Goal: Task Accomplishment & Management: Use online tool/utility

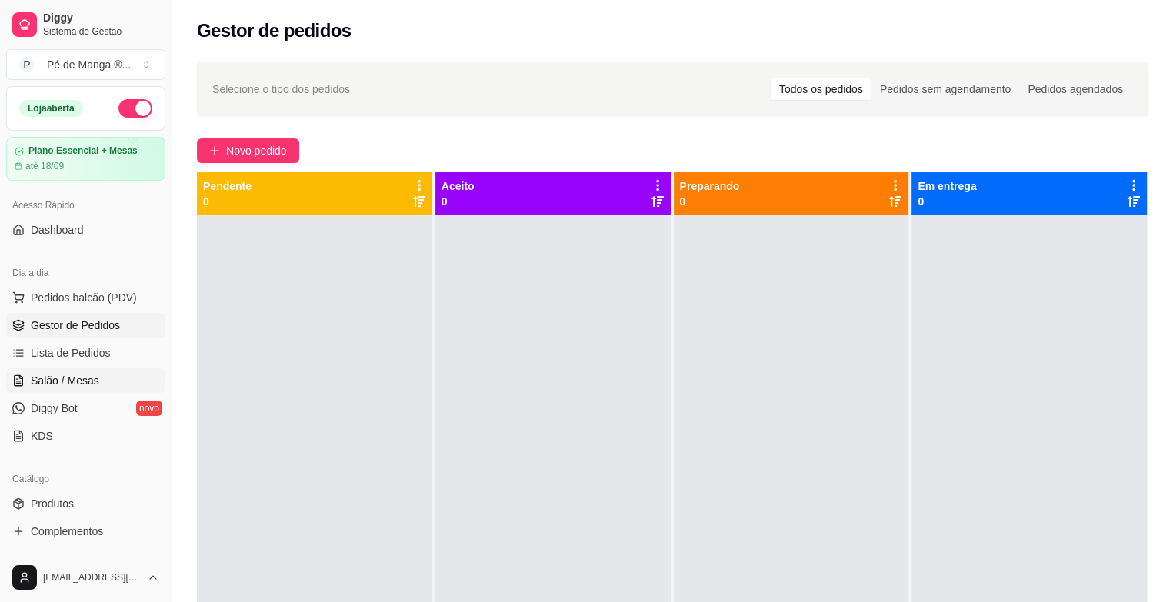
click at [111, 381] on link "Salão / Mesas" at bounding box center [85, 380] width 159 height 25
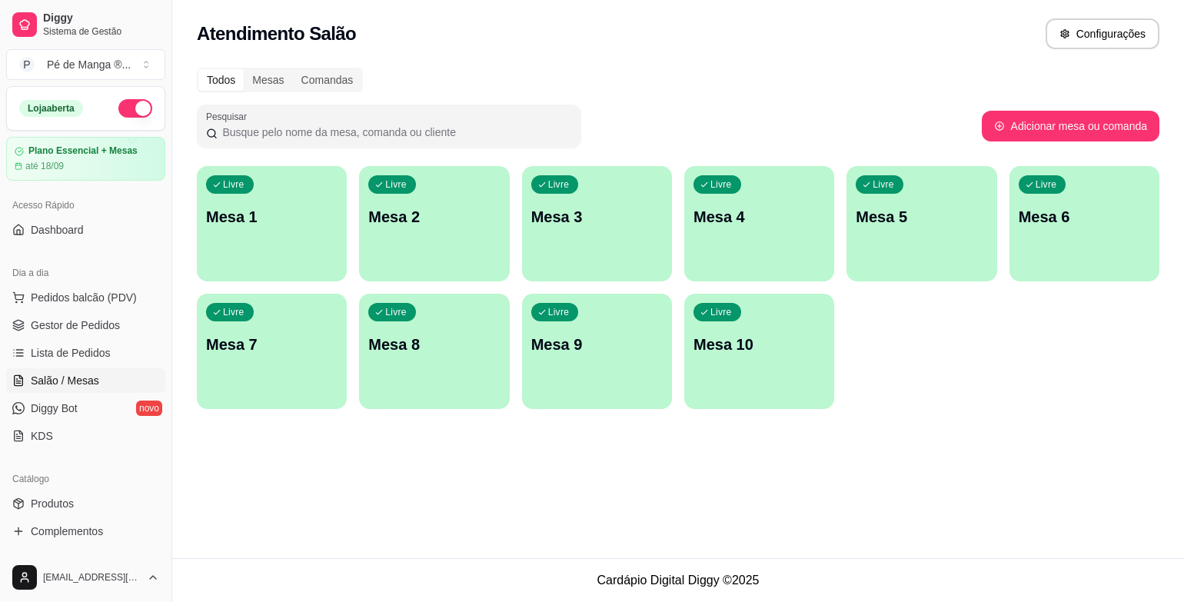
click at [281, 226] on p "Mesa 1" at bounding box center [272, 217] width 132 height 22
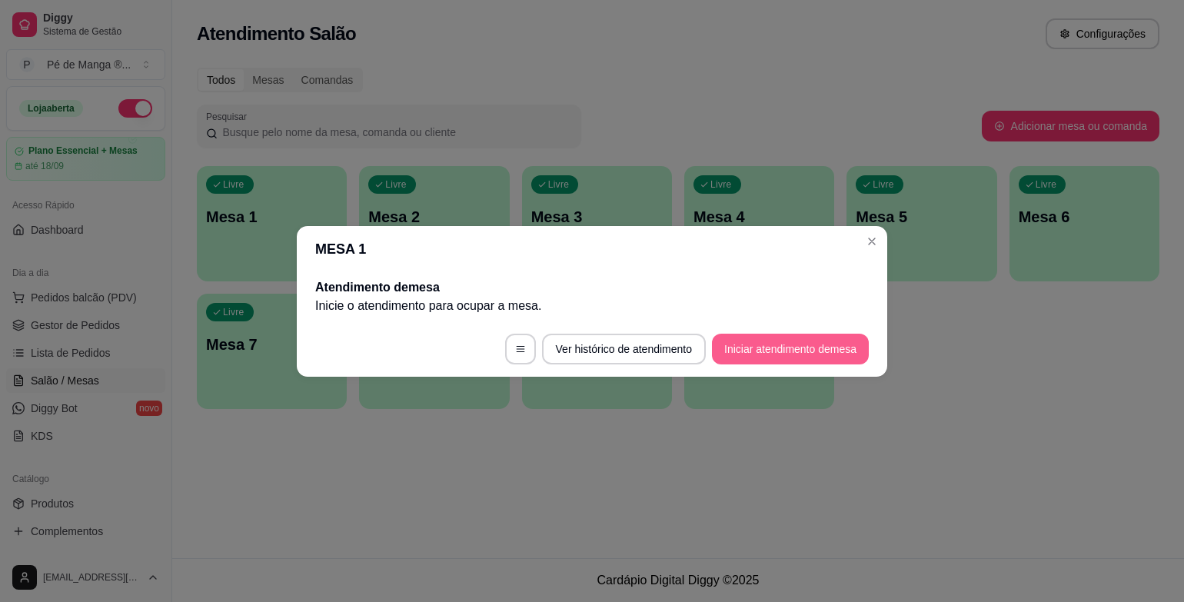
click at [779, 348] on button "Iniciar atendimento de mesa" at bounding box center [790, 349] width 157 height 31
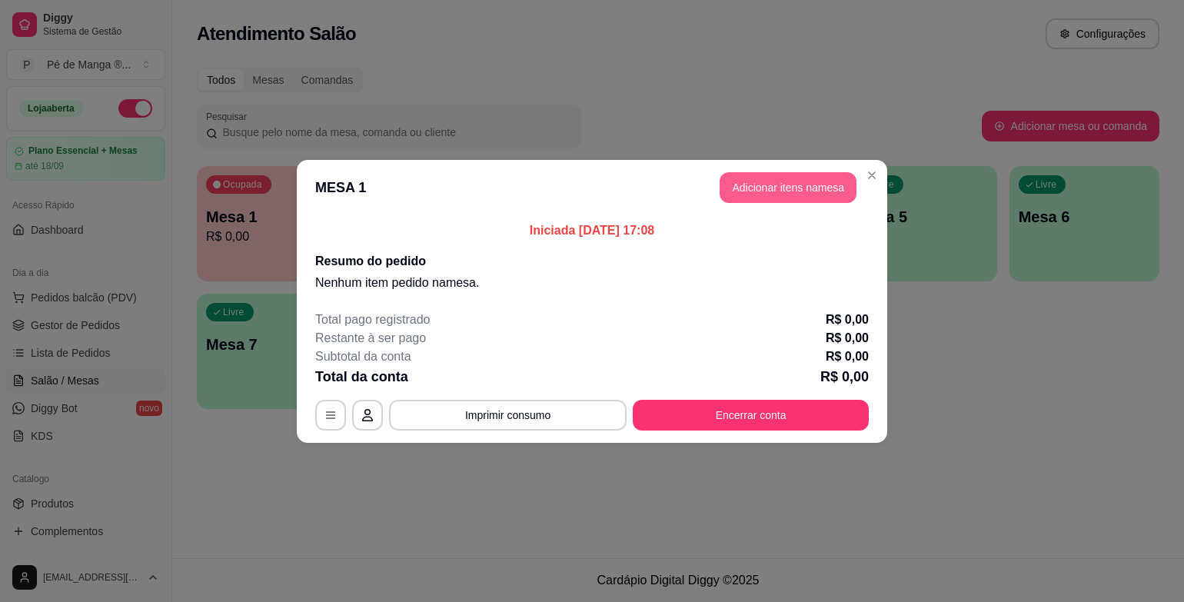
click at [794, 187] on button "Adicionar itens na mesa" at bounding box center [788, 187] width 137 height 31
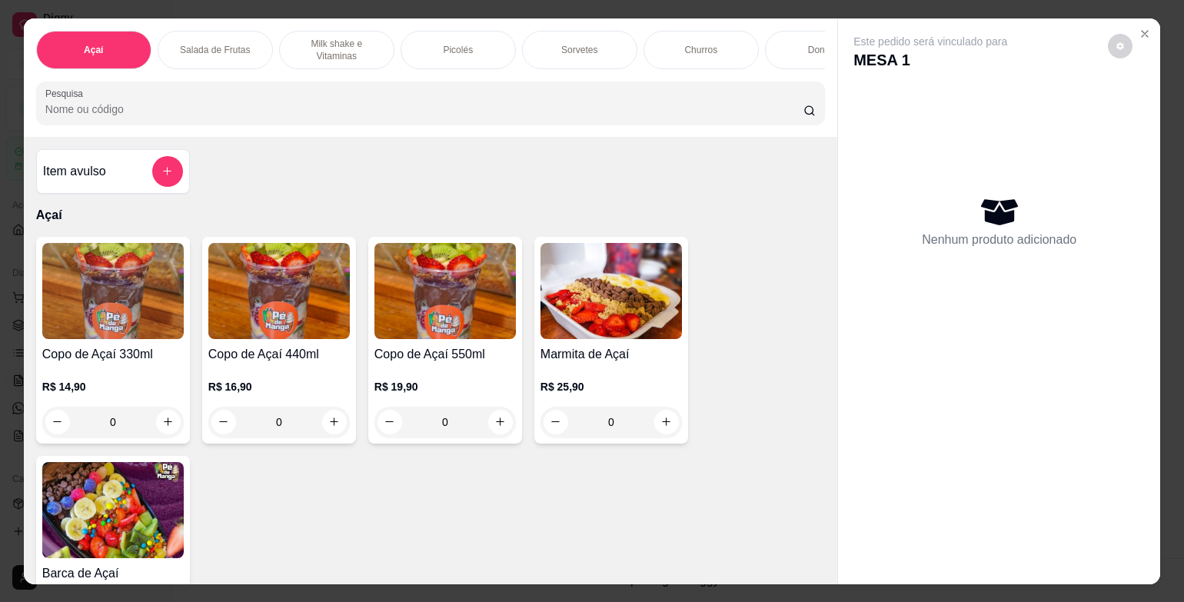
click at [584, 48] on p "Sorvetes" at bounding box center [579, 50] width 36 height 12
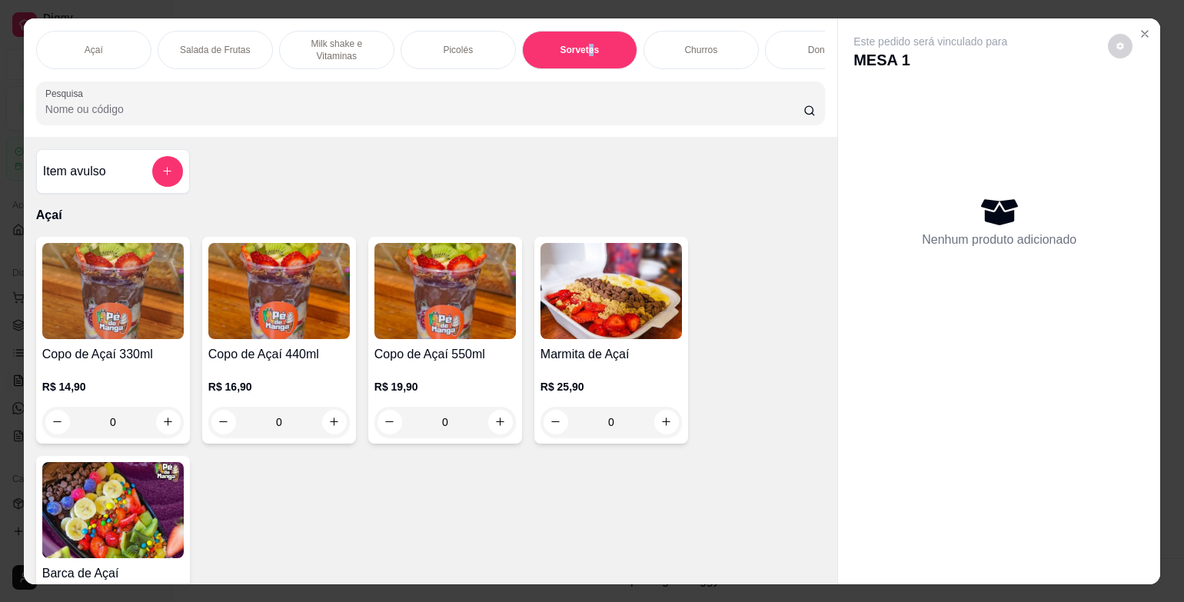
scroll to position [37, 0]
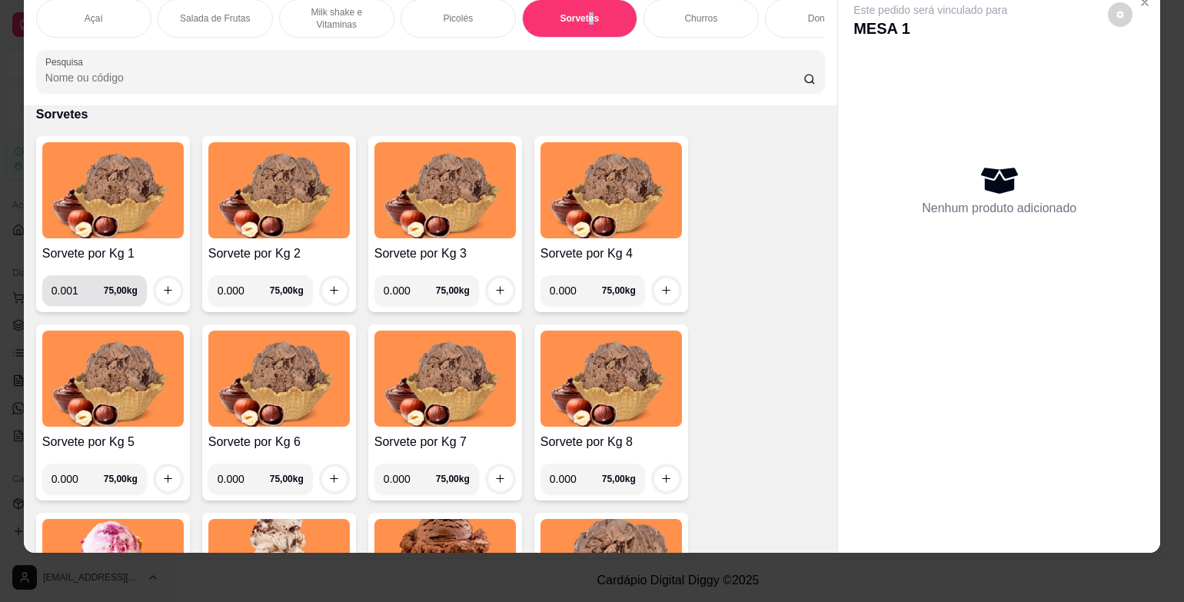
click at [92, 285] on input "0.001" at bounding box center [78, 290] width 52 height 31
type input "0.224"
click at [163, 292] on icon "increase-product-quantity" at bounding box center [169, 291] width 12 height 12
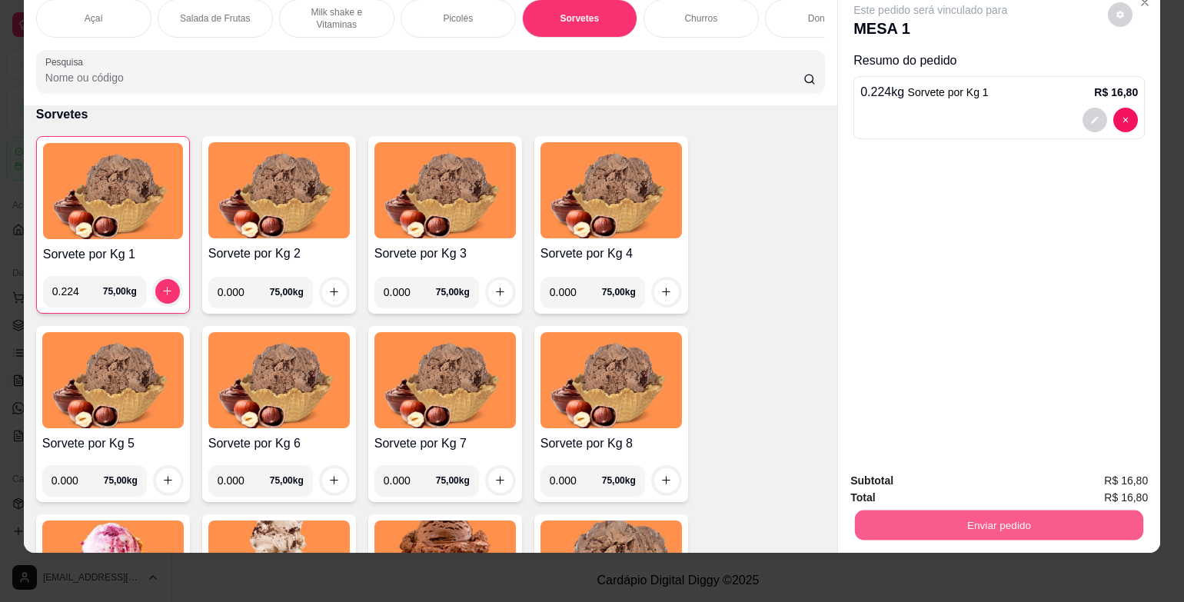
click at [1021, 510] on button "Enviar pedido" at bounding box center [999, 525] width 288 height 30
click at [1005, 472] on button "Não registrar e enviar pedido" at bounding box center [948, 475] width 160 height 29
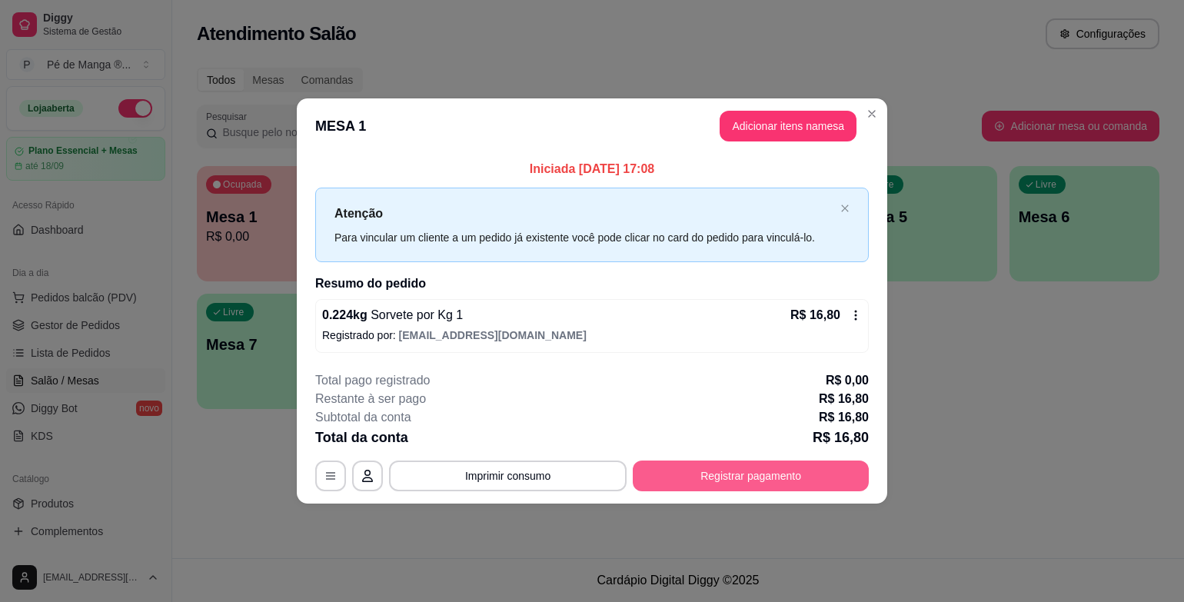
click at [772, 470] on button "Registrar pagamento" at bounding box center [751, 476] width 236 height 31
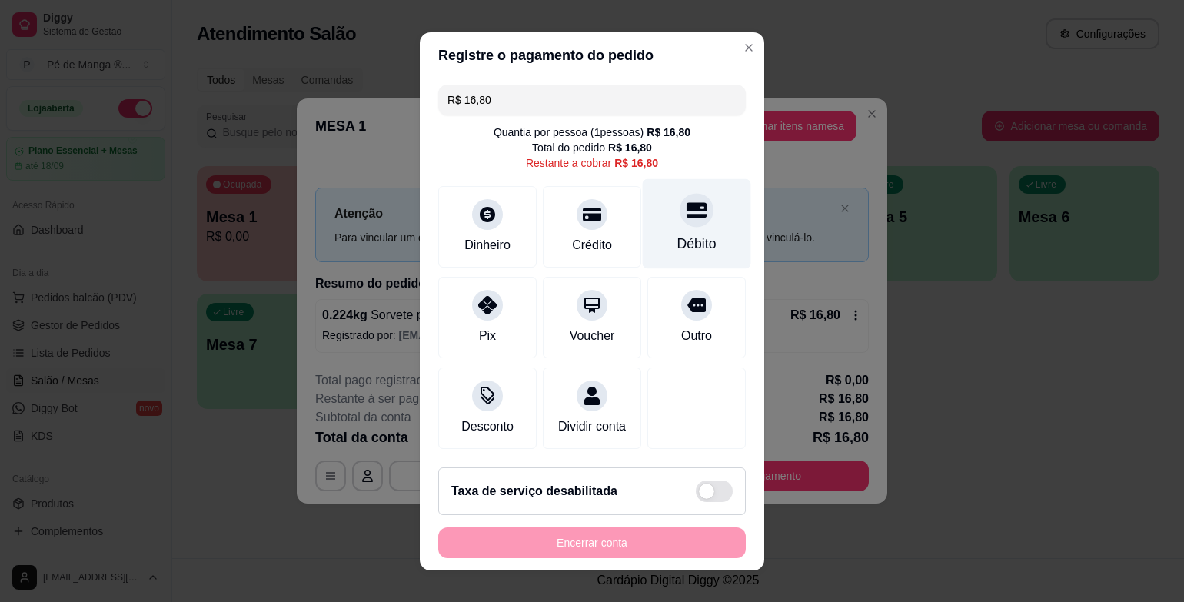
click at [680, 236] on div "Débito" at bounding box center [697, 244] width 39 height 20
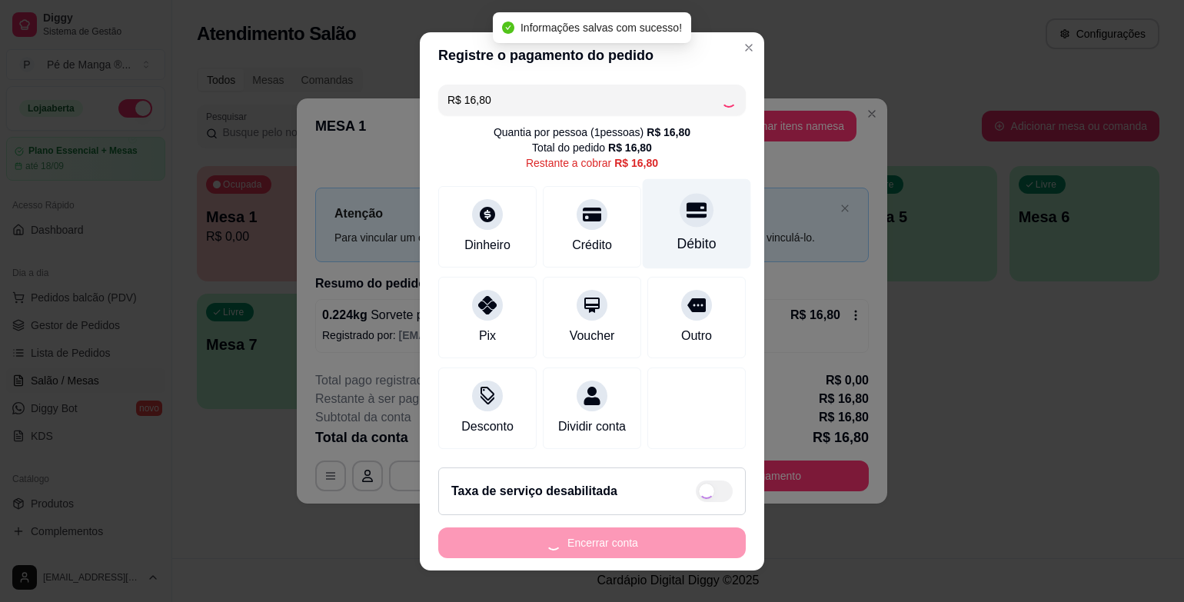
type input "R$ 0,00"
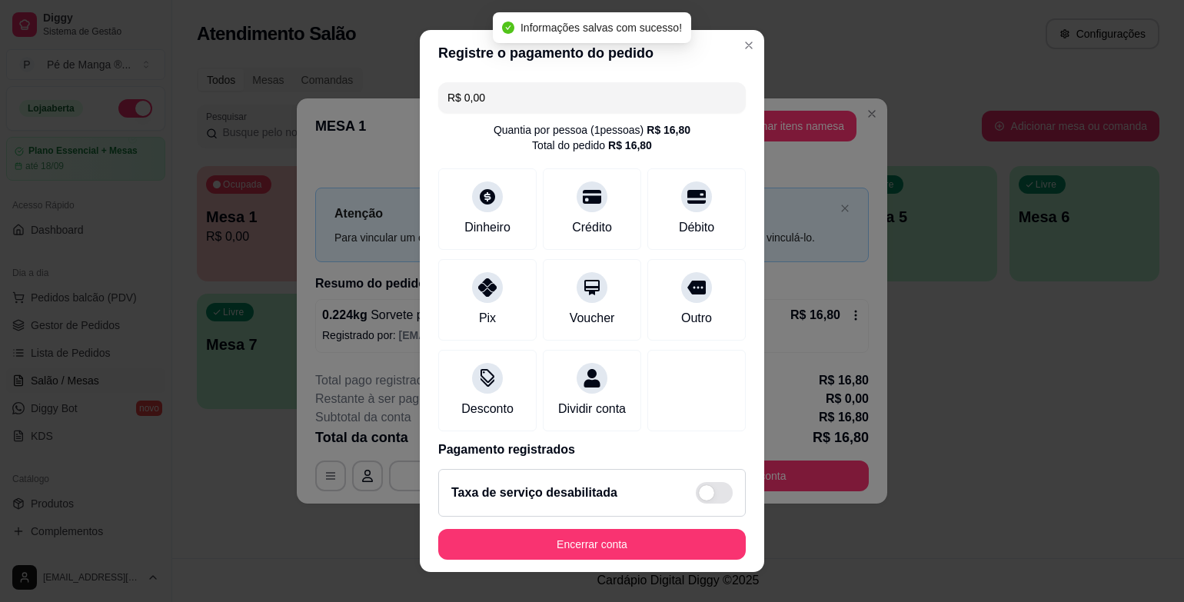
click at [574, 552] on button "Encerrar conta" at bounding box center [592, 544] width 308 height 31
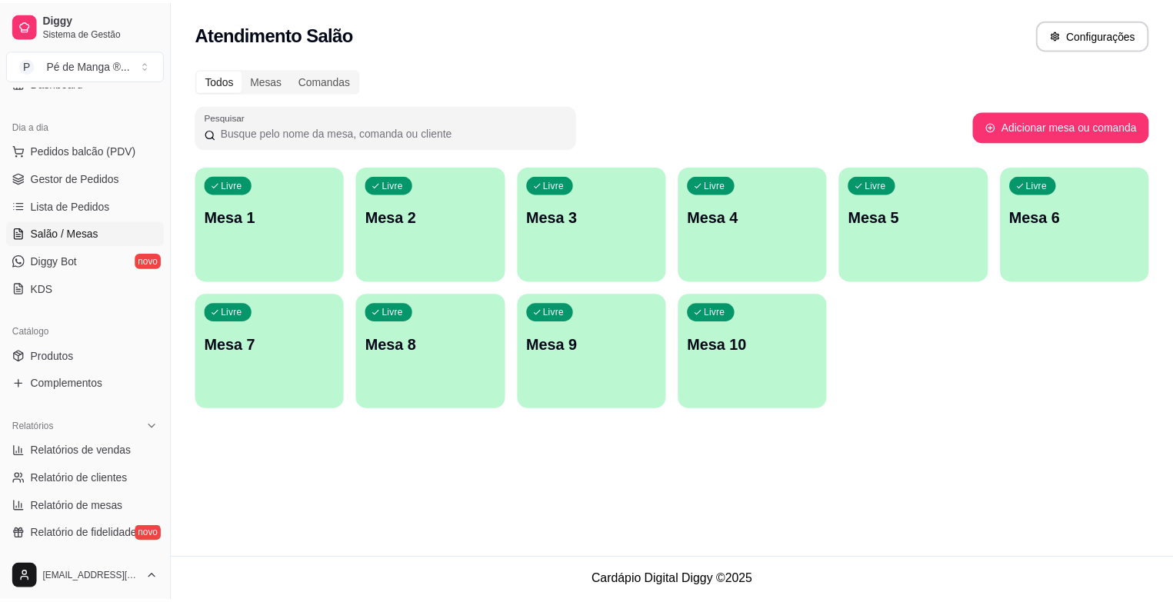
scroll to position [154, 0]
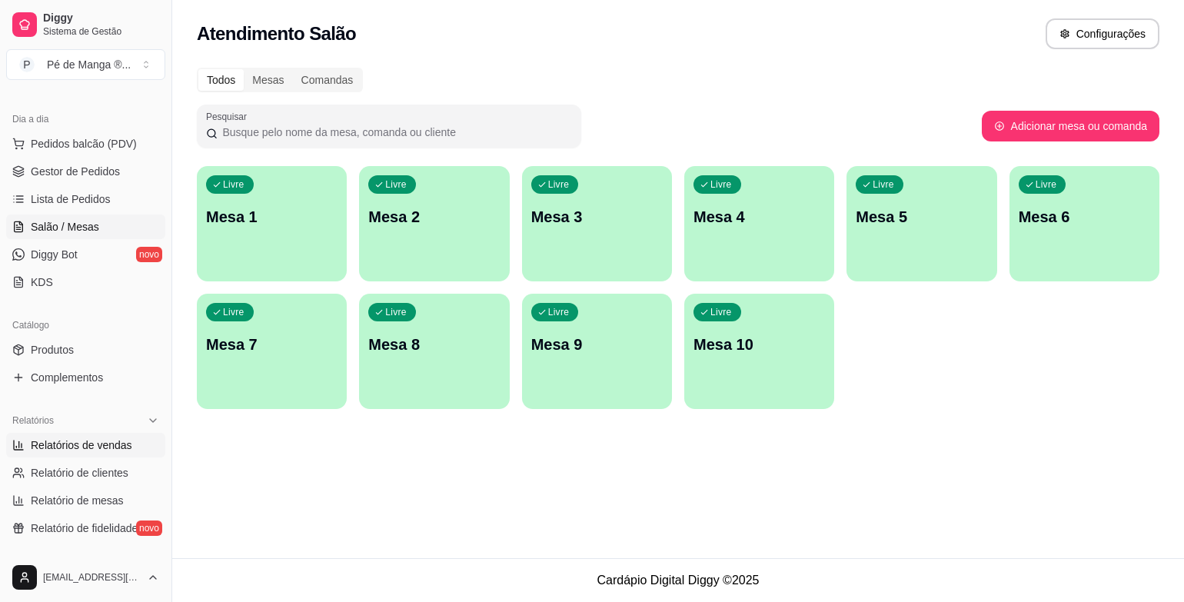
click at [105, 445] on span "Relatórios de vendas" at bounding box center [82, 445] width 102 height 15
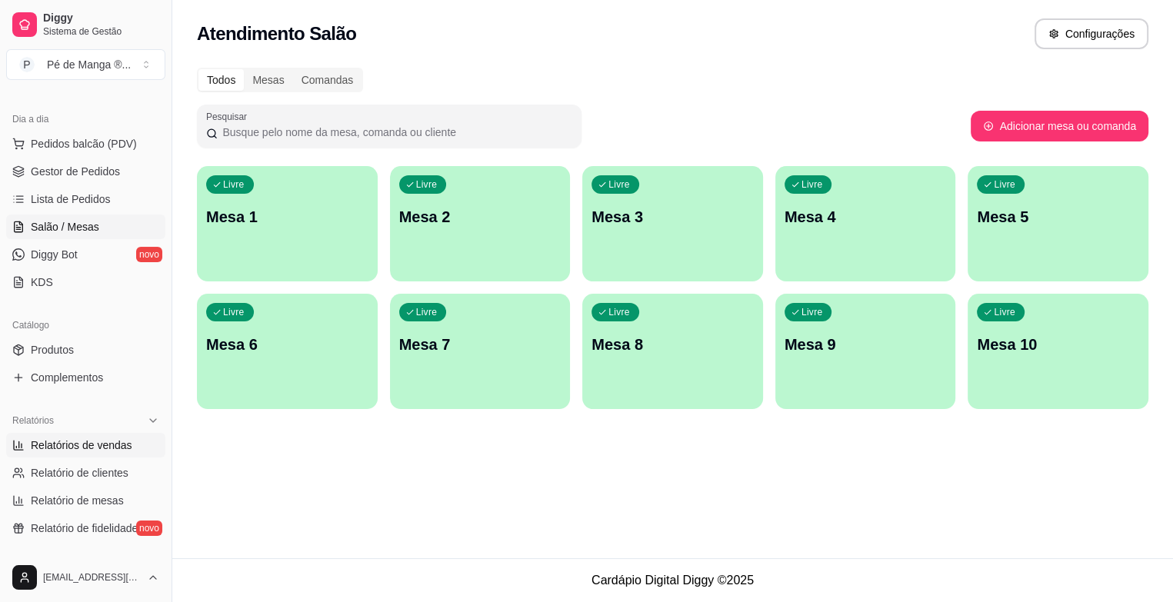
select select "ALL"
select select "0"
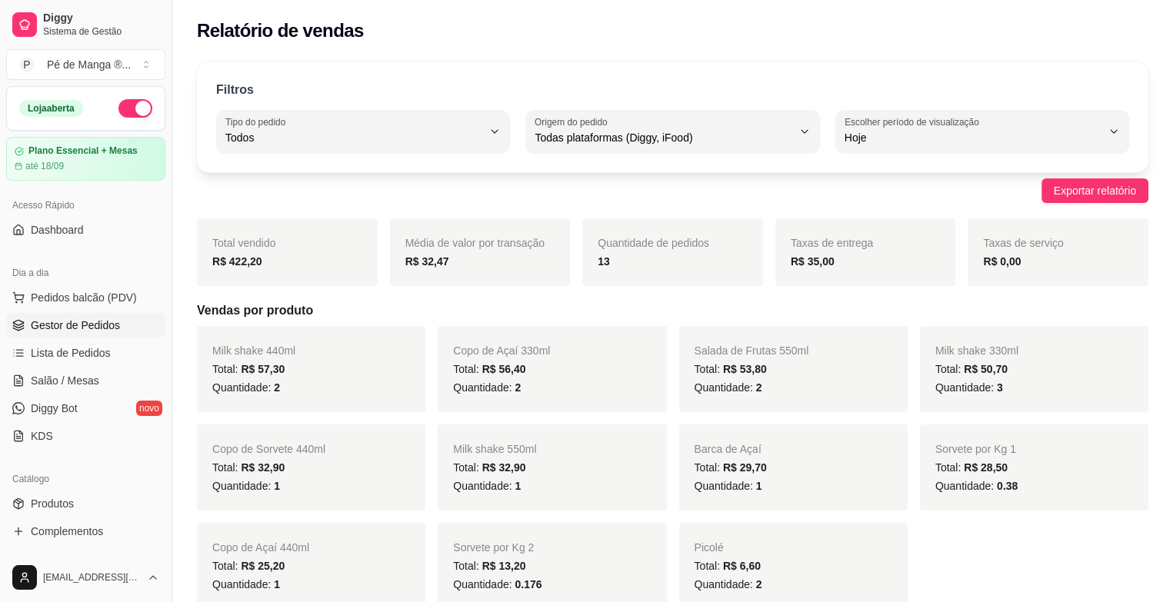
click at [98, 324] on span "Gestor de Pedidos" at bounding box center [75, 325] width 89 height 15
